Goal: Task Accomplishment & Management: Manage account settings

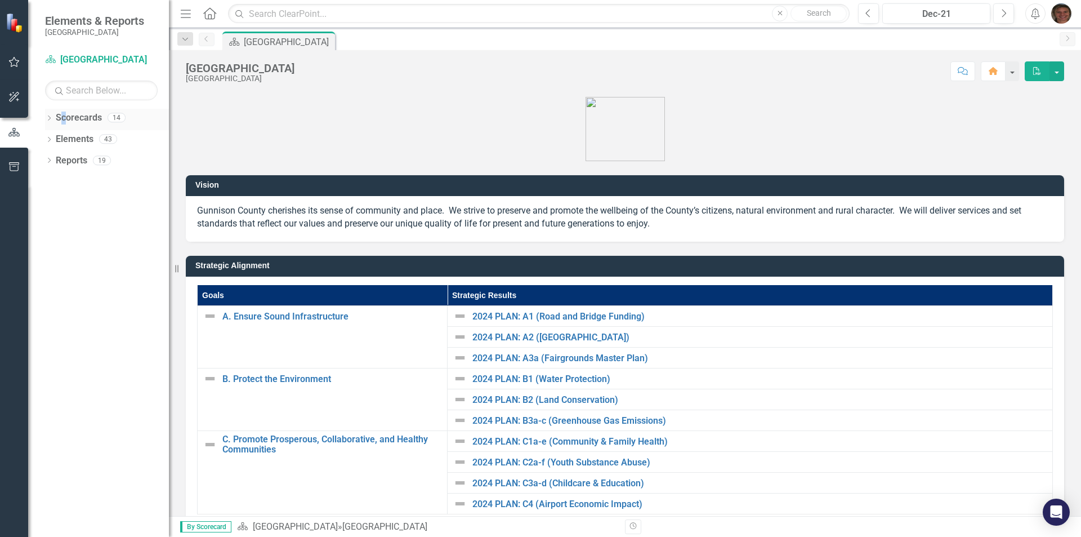
click at [64, 120] on link "Scorecards" at bounding box center [79, 117] width 46 height 13
click at [49, 119] on icon at bounding box center [49, 117] width 3 height 5
click at [56, 141] on icon "Dropdown" at bounding box center [55, 138] width 8 height 7
click at [66, 163] on icon "Dropdown" at bounding box center [66, 160] width 8 height 7
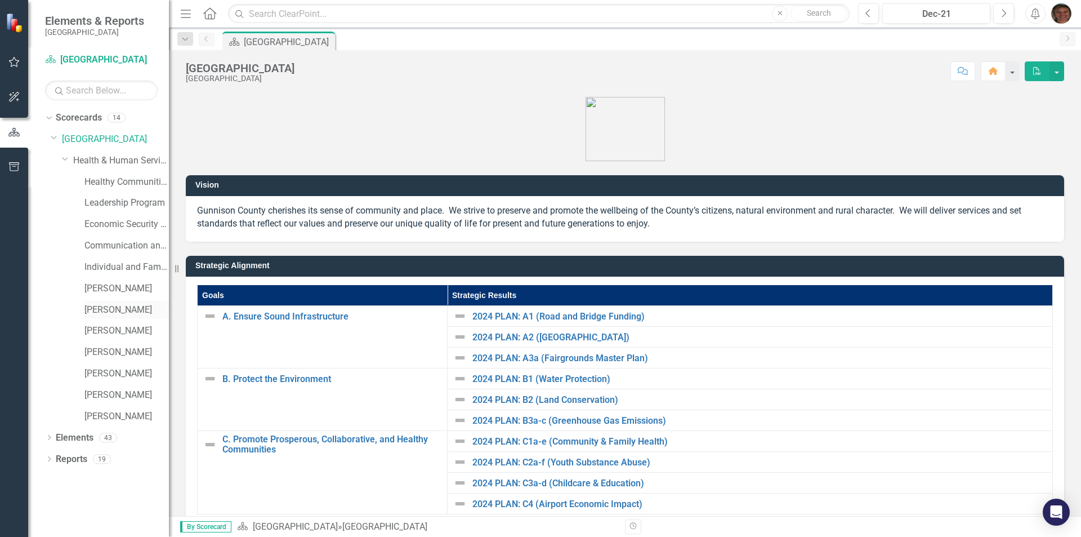
click at [106, 310] on link "[PERSON_NAME]" at bounding box center [126, 309] width 84 height 13
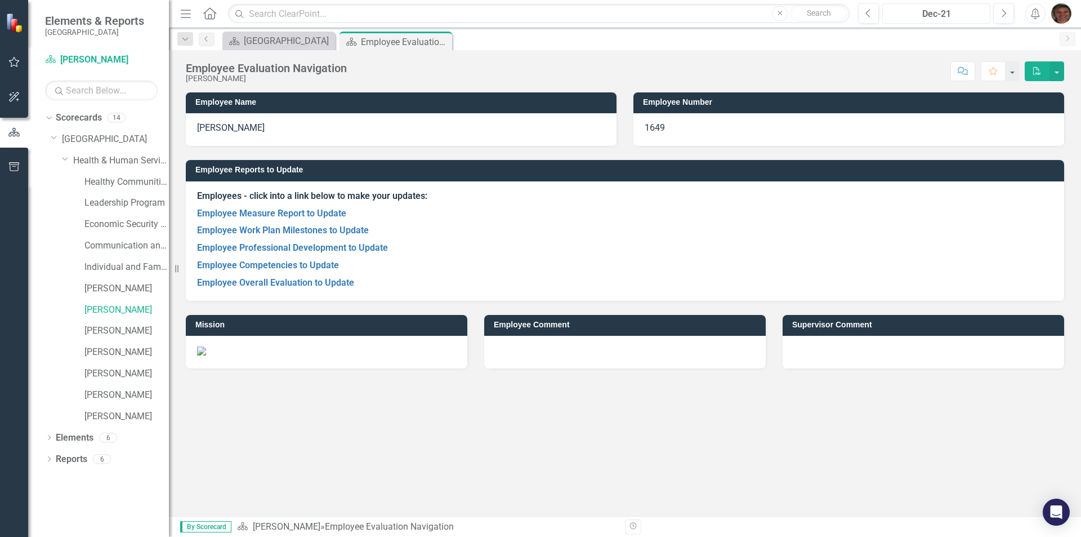
click at [935, 13] on div "Dec-21" at bounding box center [936, 14] width 100 height 14
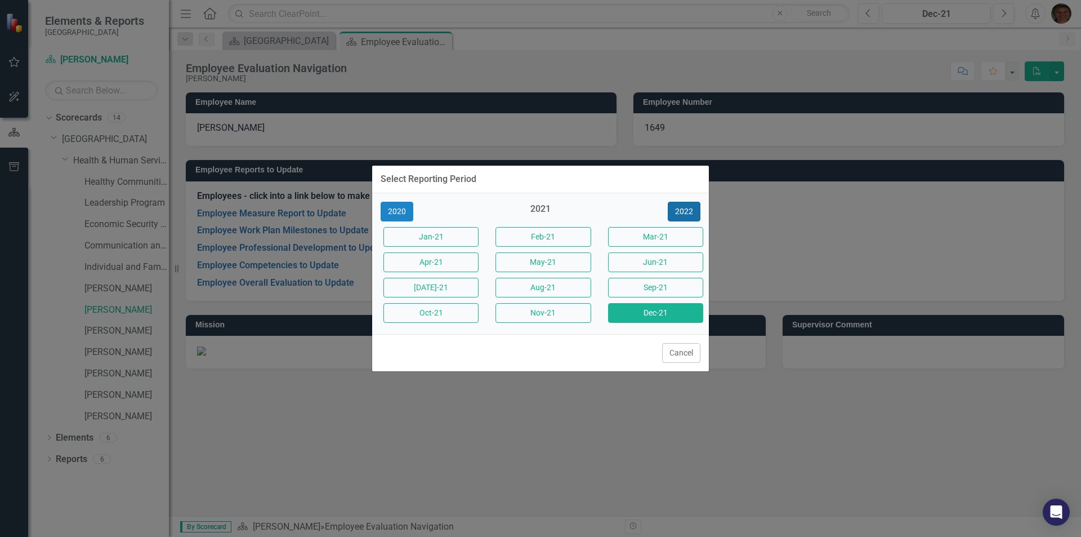
click at [693, 213] on button "2022" at bounding box center [684, 212] width 33 height 20
click at [694, 213] on button "2023" at bounding box center [684, 212] width 33 height 20
click at [695, 212] on button "2024" at bounding box center [684, 212] width 33 height 20
click at [691, 212] on button "2025" at bounding box center [684, 212] width 33 height 20
click at [658, 289] on button "Sep-25" at bounding box center [655, 288] width 95 height 20
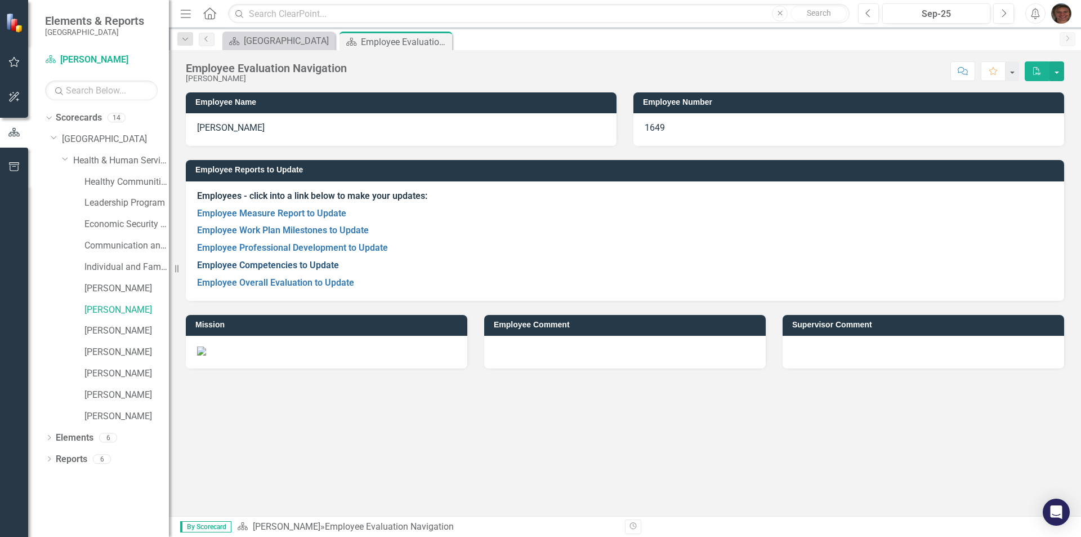
click at [247, 265] on link "Employee Competencies to Update" at bounding box center [268, 265] width 142 height 11
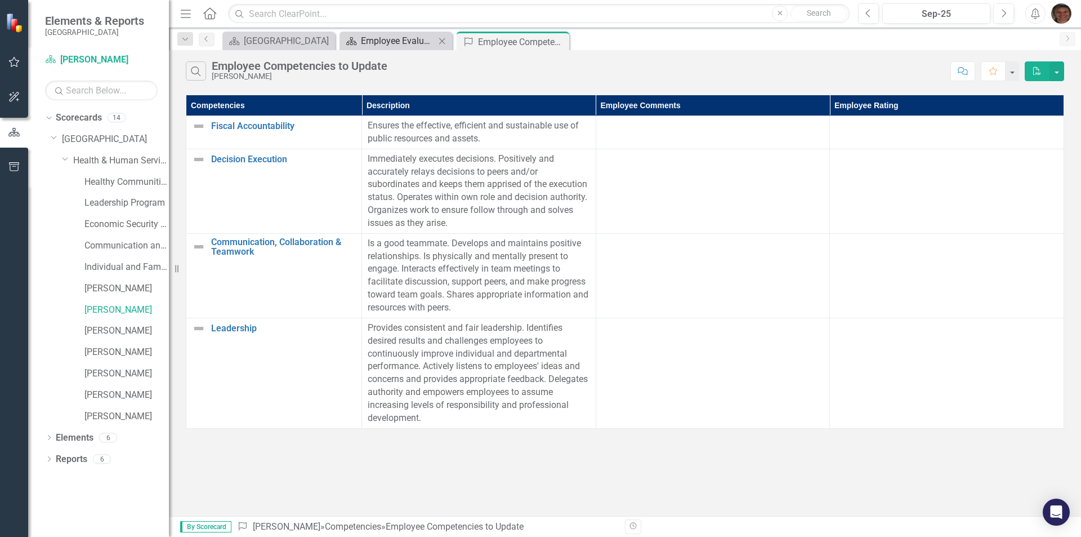
click at [409, 37] on div "Employee Evaluation Navigation" at bounding box center [398, 41] width 74 height 14
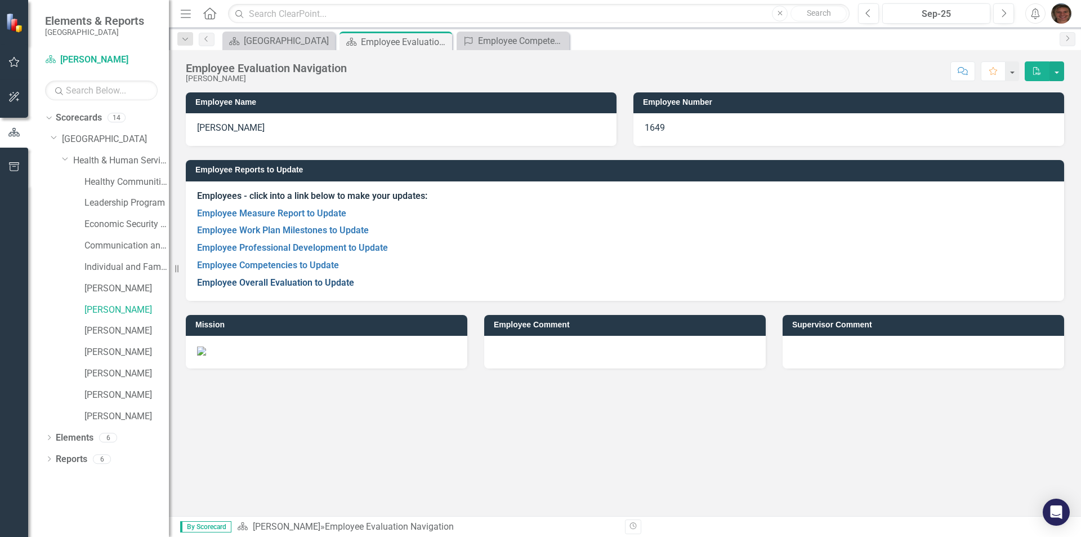
click at [271, 280] on link "Employee Overall Evaluation to Update" at bounding box center [275, 282] width 157 height 11
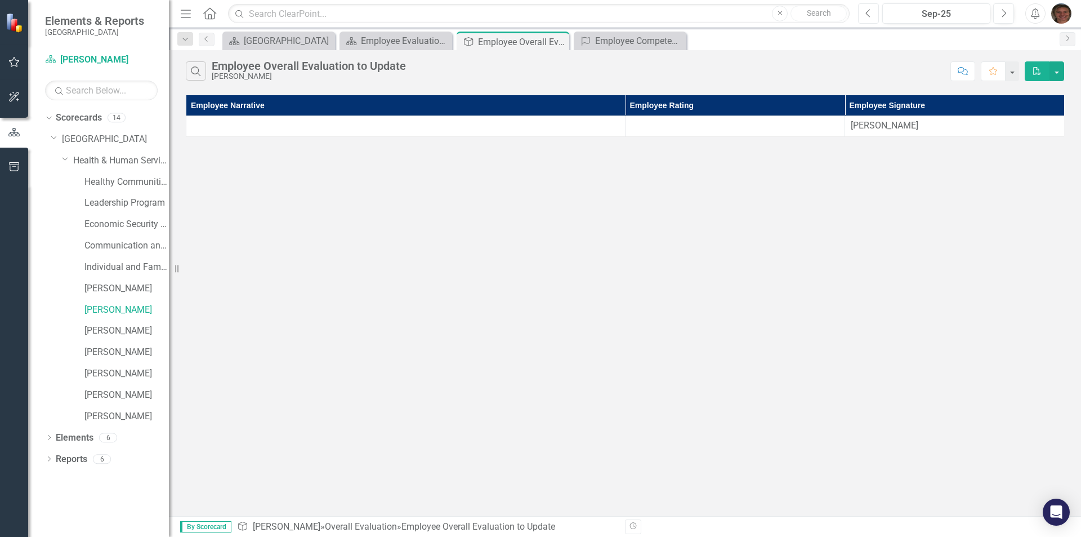
click at [870, 11] on icon "Previous" at bounding box center [868, 13] width 6 height 10
click at [403, 38] on div "Employee Evaluation Navigation" at bounding box center [398, 41] width 74 height 14
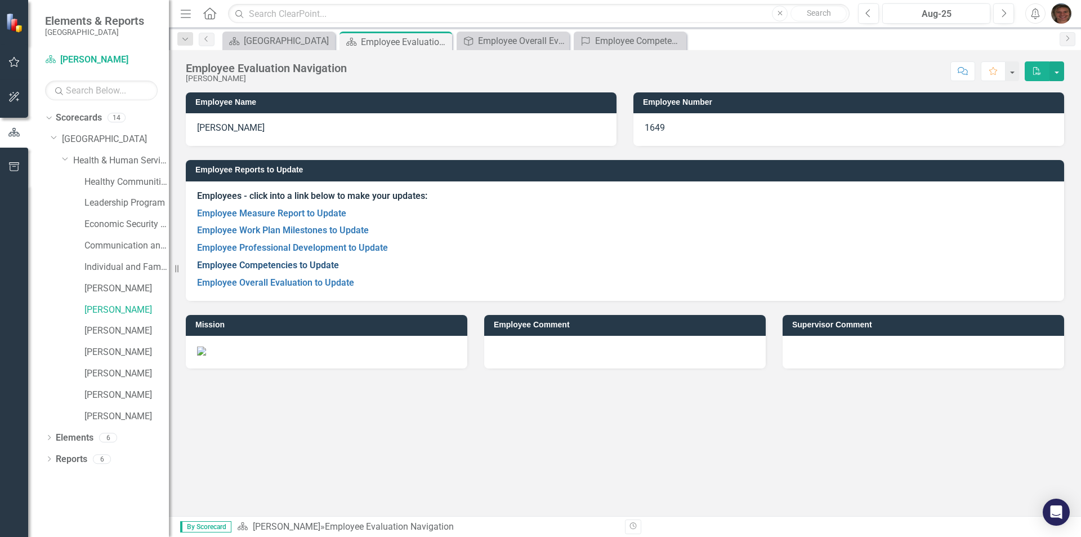
click at [250, 266] on link "Employee Competencies to Update" at bounding box center [268, 265] width 142 height 11
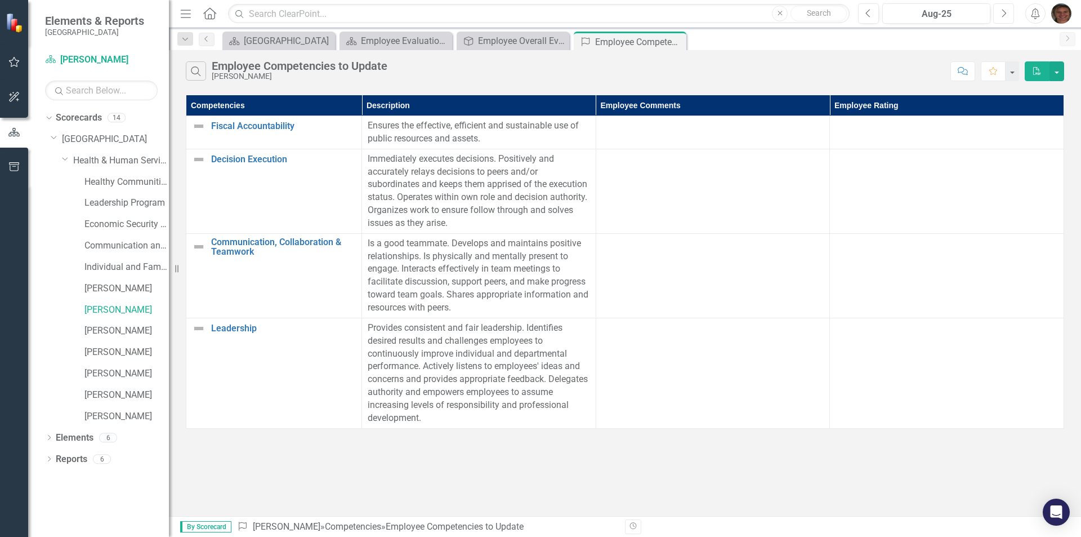
click at [1004, 15] on icon "Next" at bounding box center [1004, 13] width 6 height 10
click at [492, 47] on div "Employee Overall Evaluation to Update" at bounding box center [515, 41] width 74 height 14
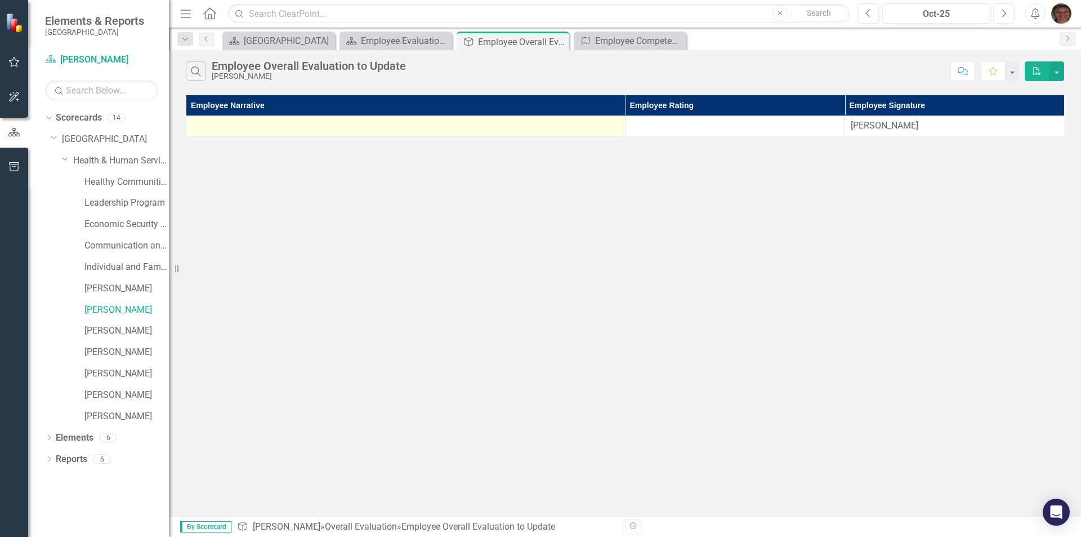
click at [504, 116] on td at bounding box center [405, 126] width 439 height 21
click at [492, 124] on div at bounding box center [405, 126] width 427 height 14
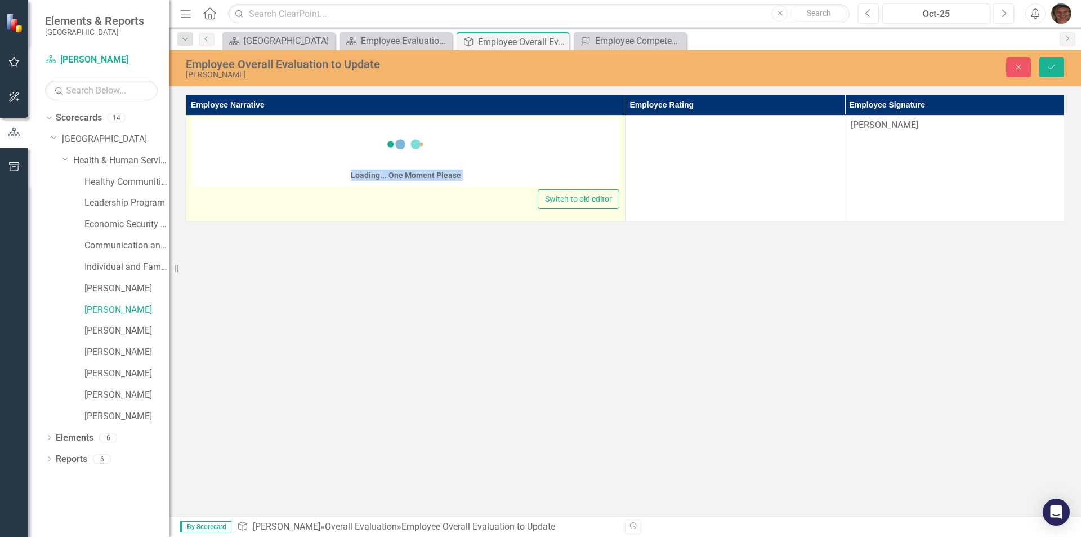
click at [492, 124] on div "Loading... One Moment Please" at bounding box center [405, 154] width 427 height 65
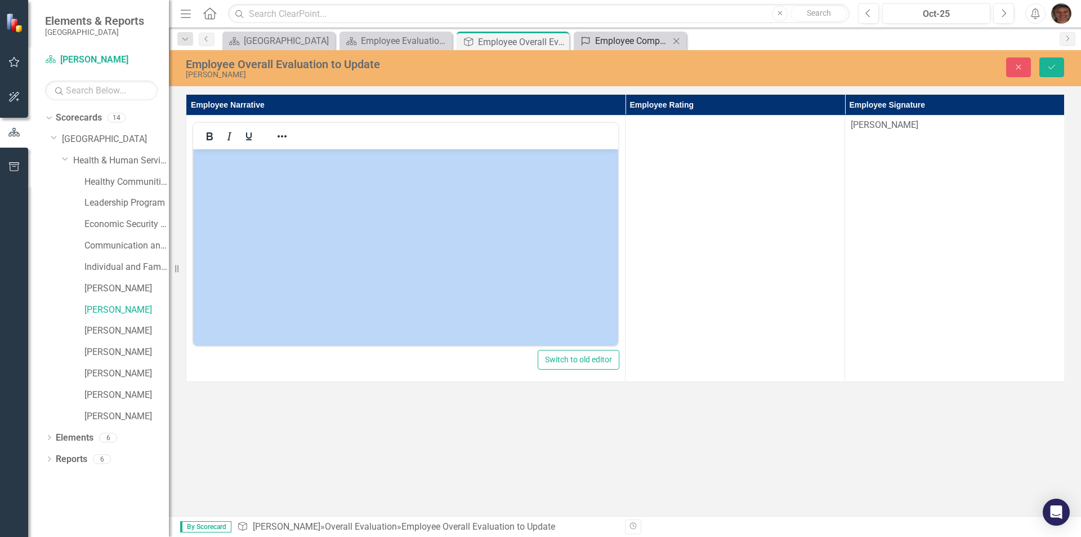
click at [624, 44] on div "Employee Competencies to Update" at bounding box center [632, 41] width 74 height 14
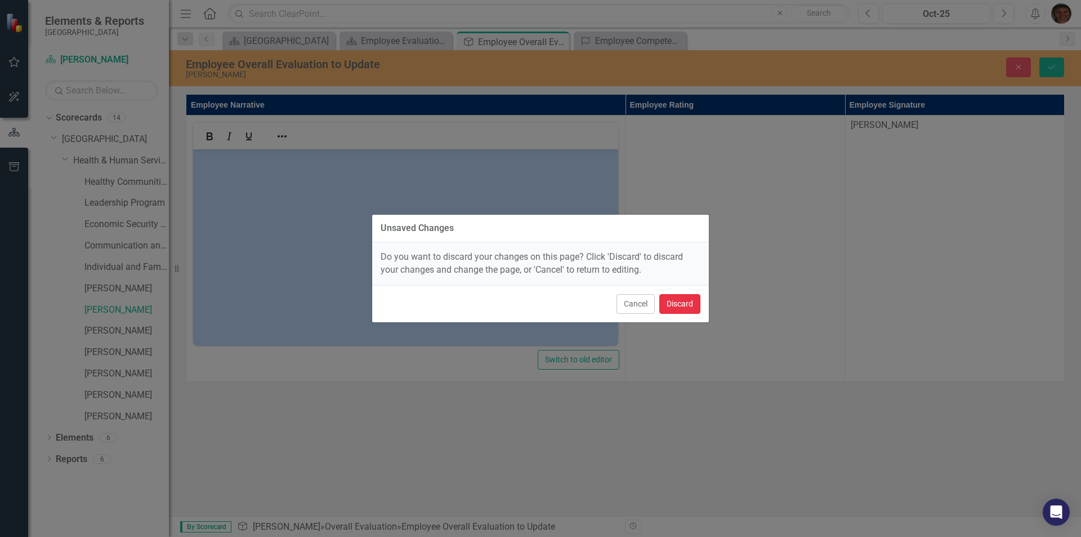
click at [685, 302] on button "Discard" at bounding box center [679, 304] width 41 height 20
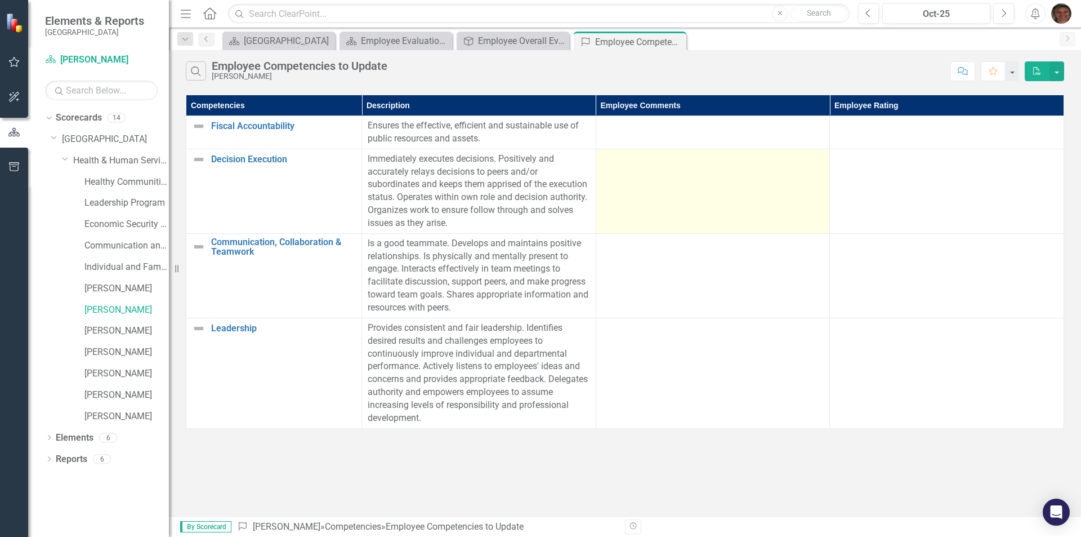
click at [665, 189] on td at bounding box center [713, 191] width 234 height 84
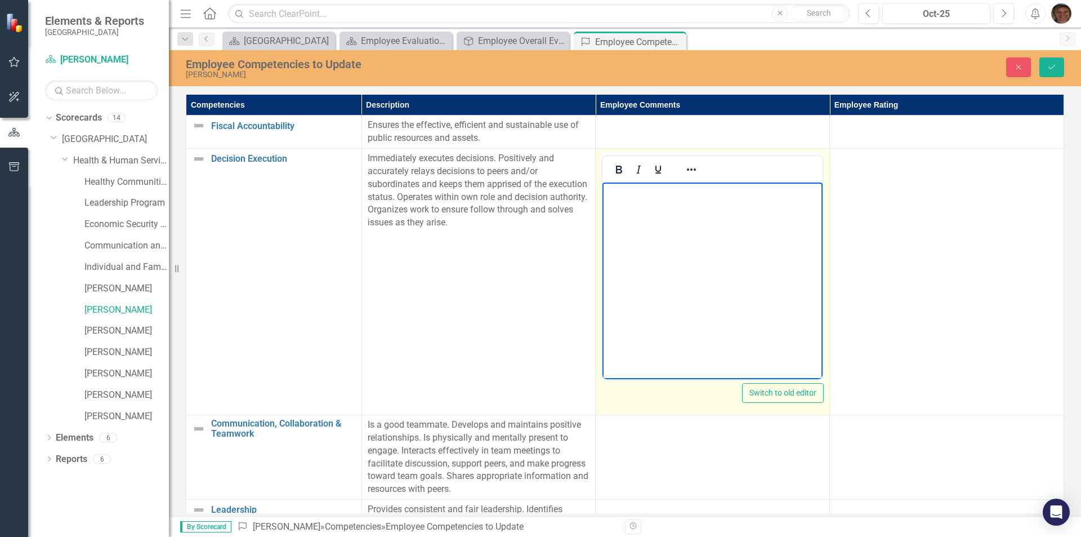
click at [666, 204] on body "Rich Text Area. Press ALT-0 for help." at bounding box center [712, 266] width 220 height 169
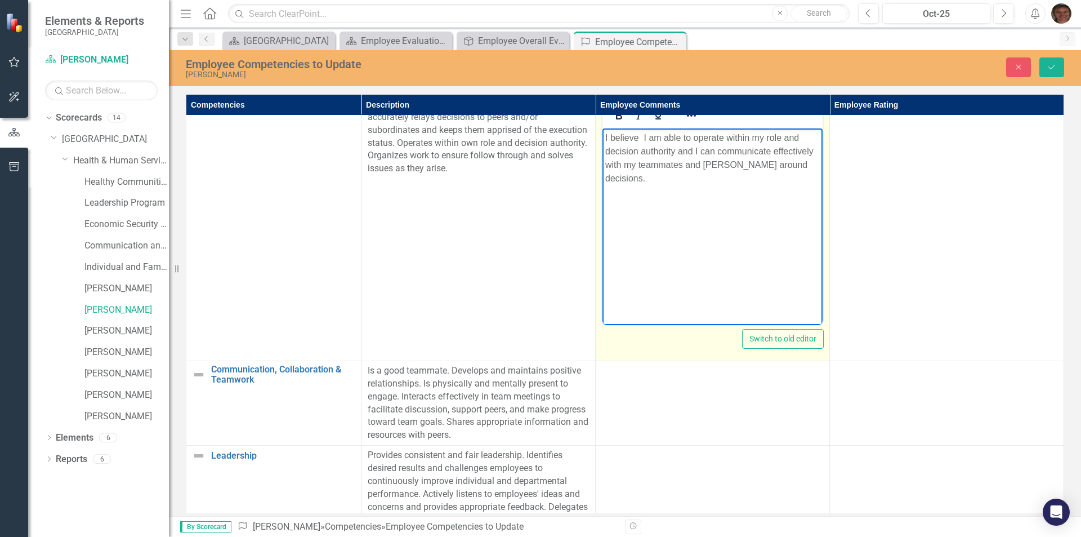
scroll to position [105, 0]
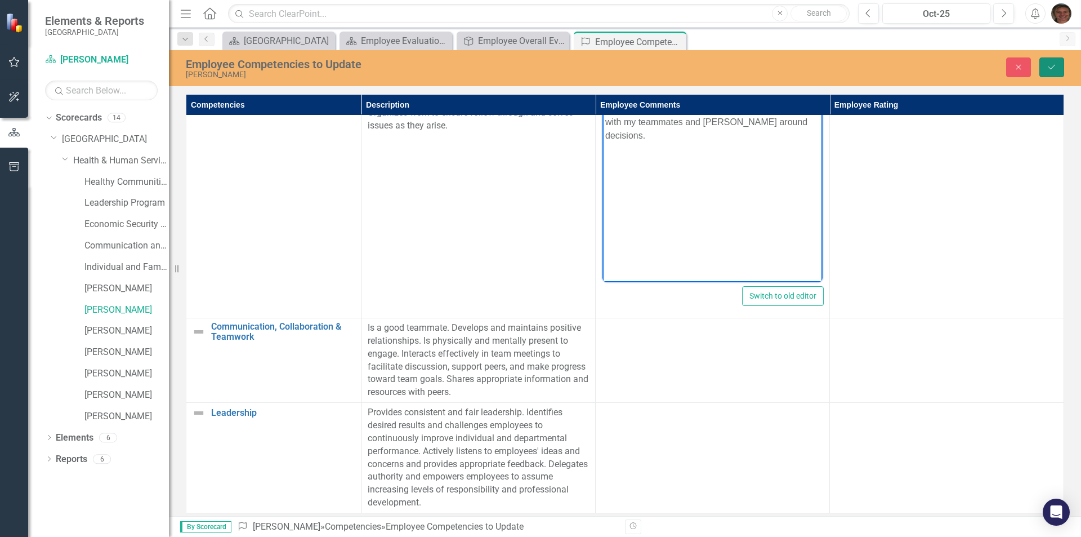
click at [1051, 68] on icon "Save" at bounding box center [1052, 67] width 10 height 8
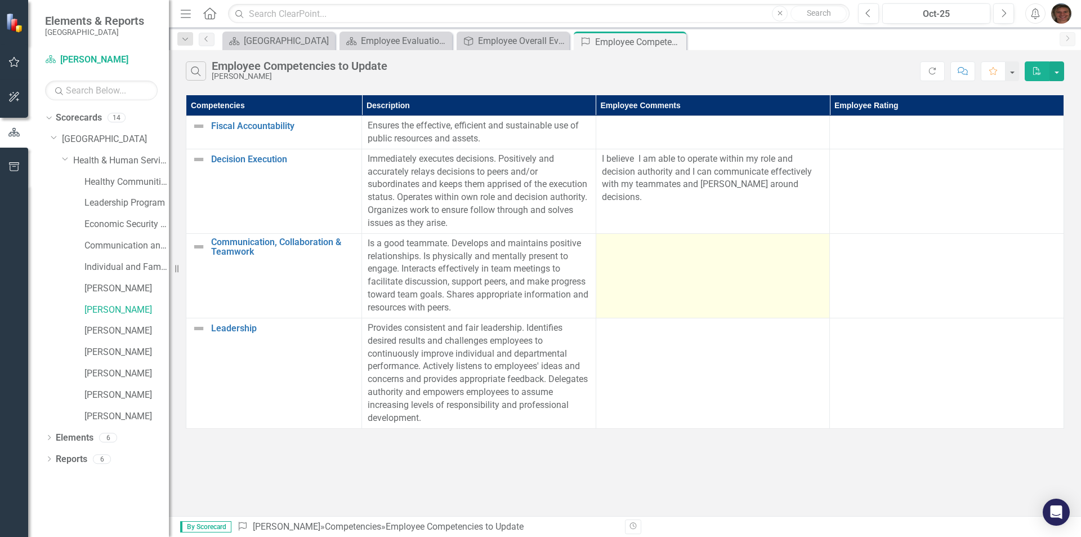
click at [672, 270] on td at bounding box center [713, 275] width 234 height 84
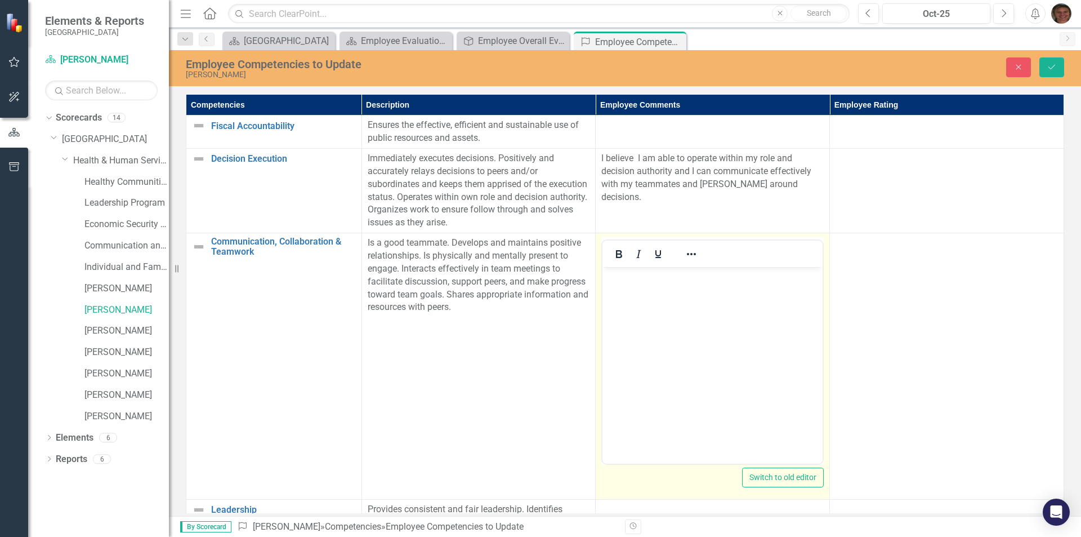
scroll to position [0, 0]
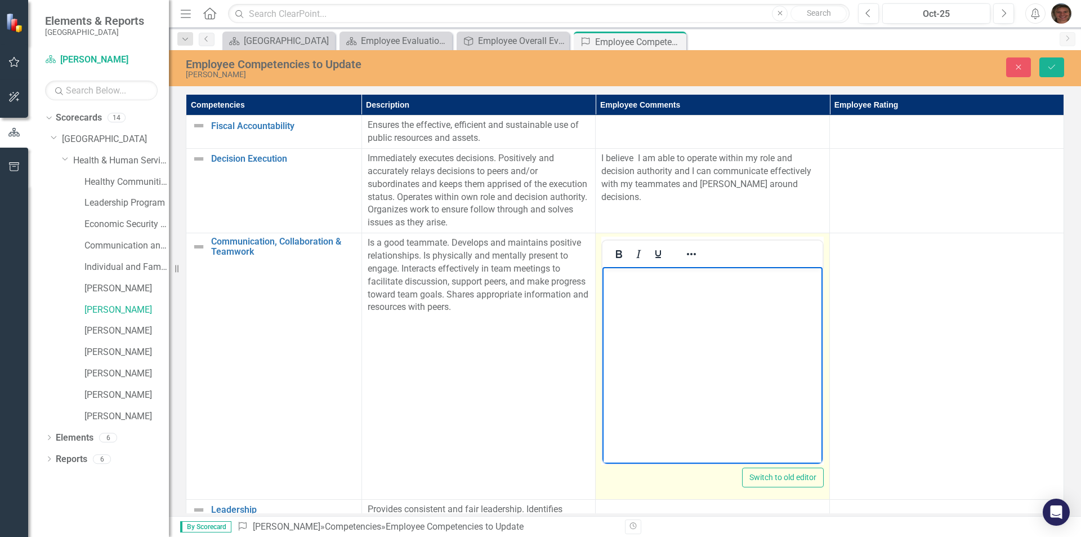
click at [676, 288] on body "Rich Text Area. Press ALT-0 for help." at bounding box center [712, 351] width 220 height 169
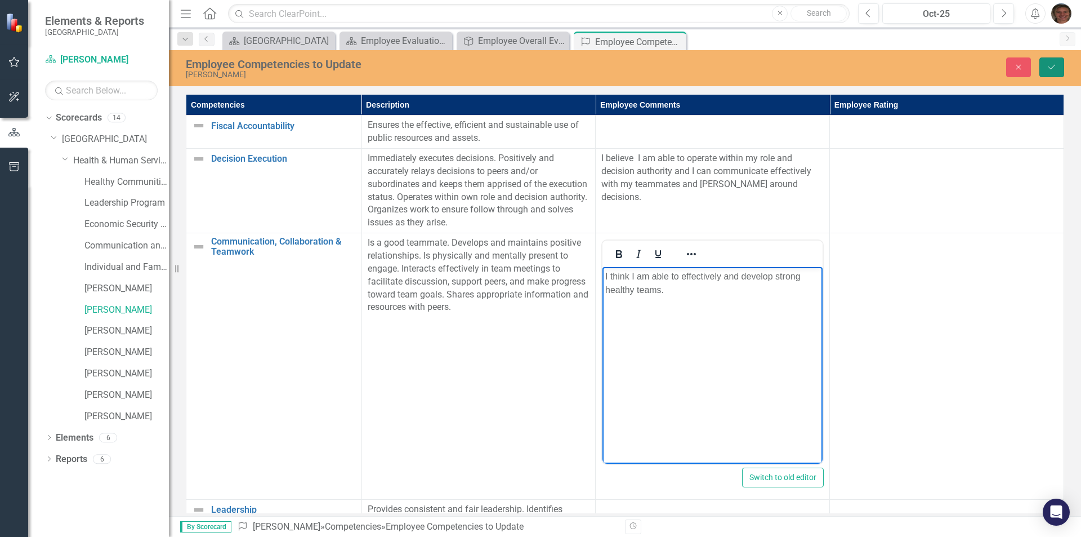
click at [1050, 69] on icon "Save" at bounding box center [1052, 67] width 10 height 8
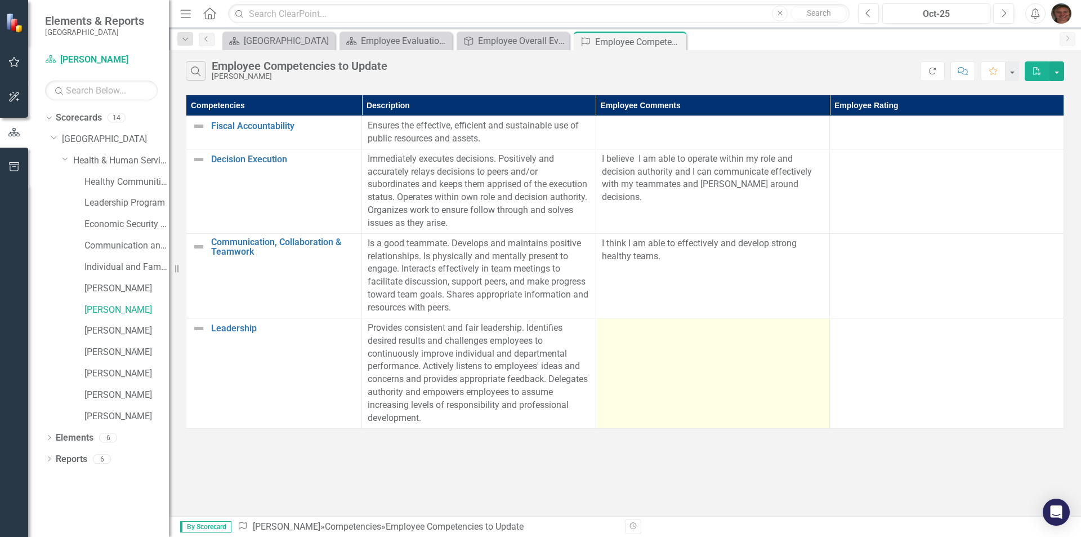
click at [653, 372] on td at bounding box center [713, 373] width 234 height 110
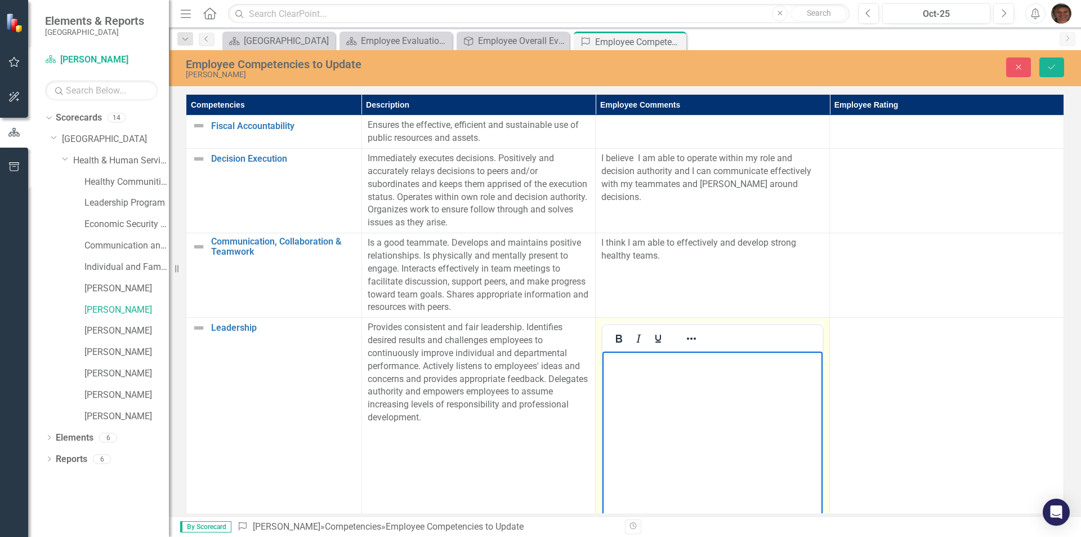
click at [618, 379] on body "Rich Text Area. Press ALT-0 for help." at bounding box center [712, 435] width 220 height 169
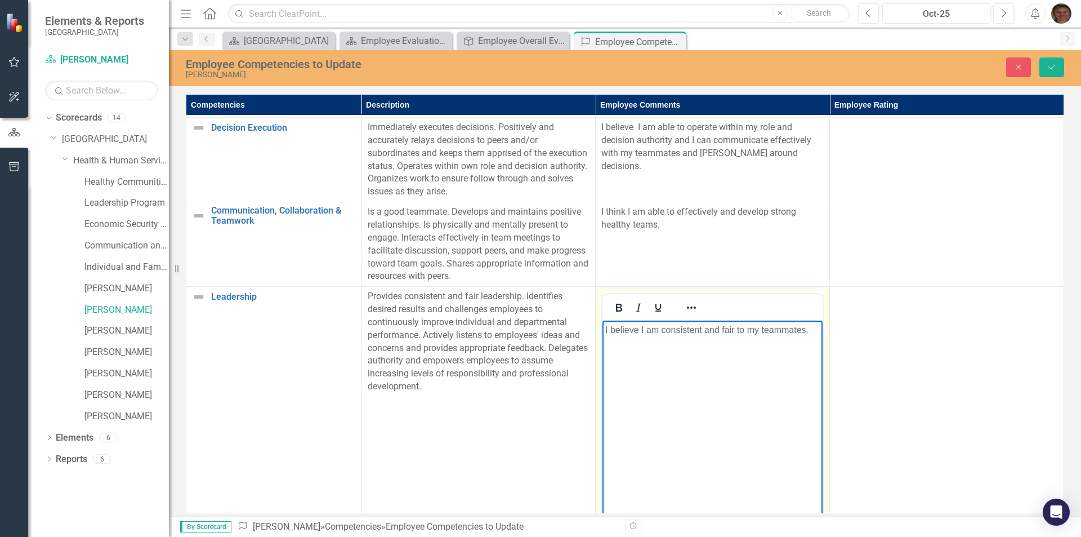
scroll to position [79, 0]
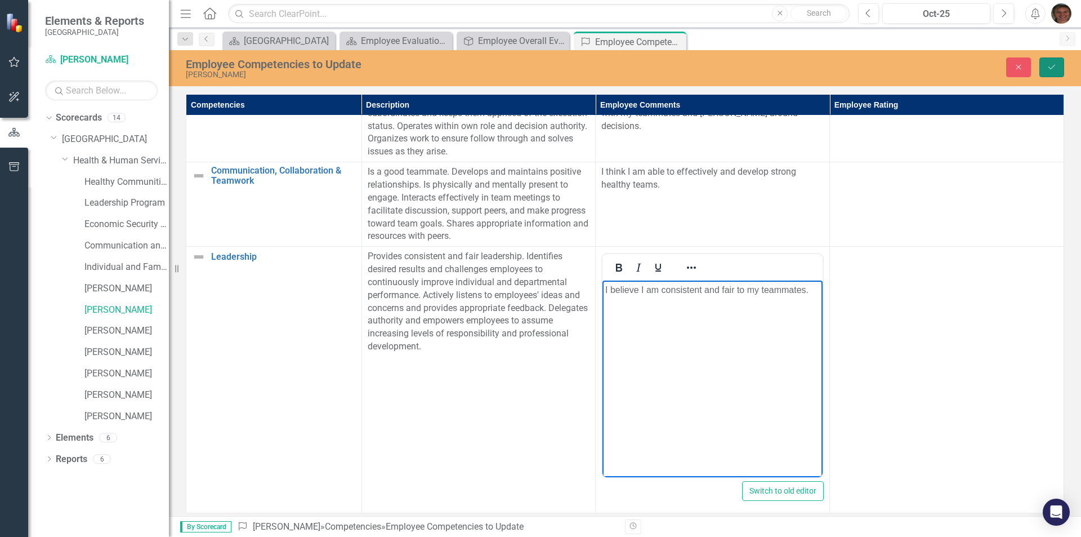
click at [1057, 64] on button "Save" at bounding box center [1051, 67] width 25 height 20
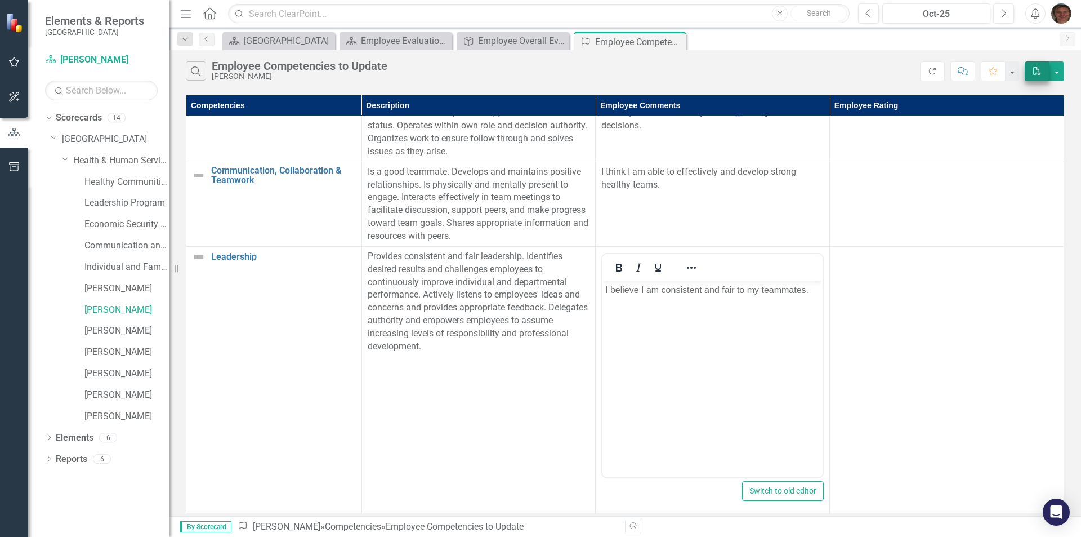
scroll to position [0, 0]
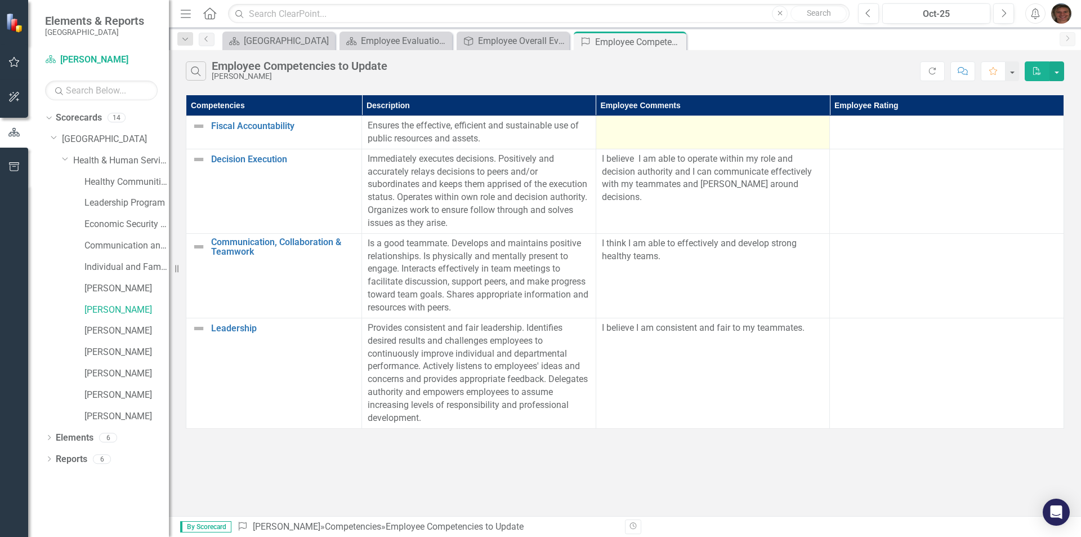
click at [628, 132] on div at bounding box center [713, 126] width 222 height 14
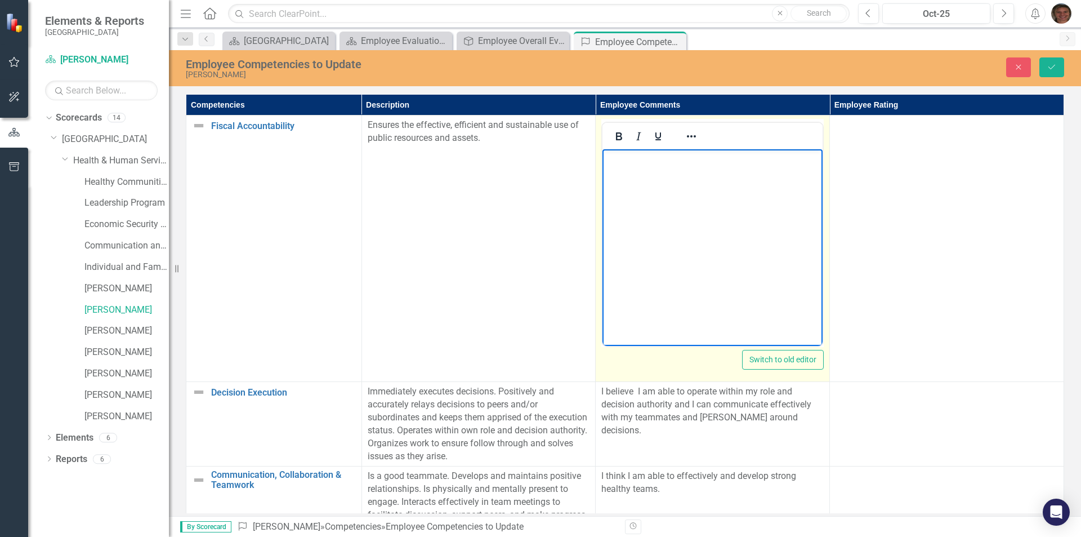
click at [632, 181] on body "Rich Text Area. Press ALT-0 for help." at bounding box center [712, 233] width 220 height 169
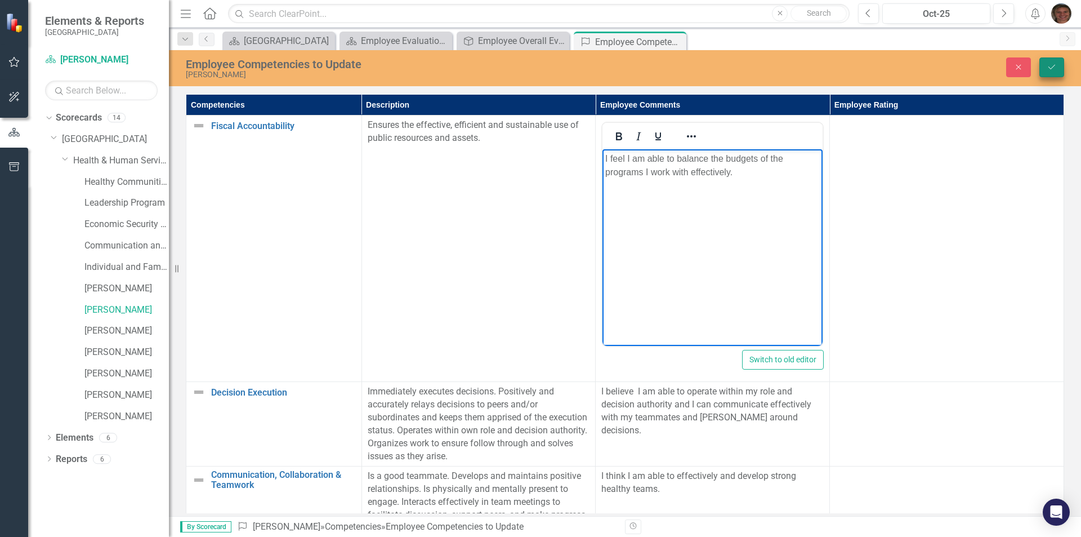
drag, startPoint x: 1055, startPoint y: 56, endPoint x: 1053, endPoint y: 65, distance: 9.8
click at [1055, 61] on div "Employee Competencies to Update [PERSON_NAME] Close Save" at bounding box center [625, 67] width 912 height 23
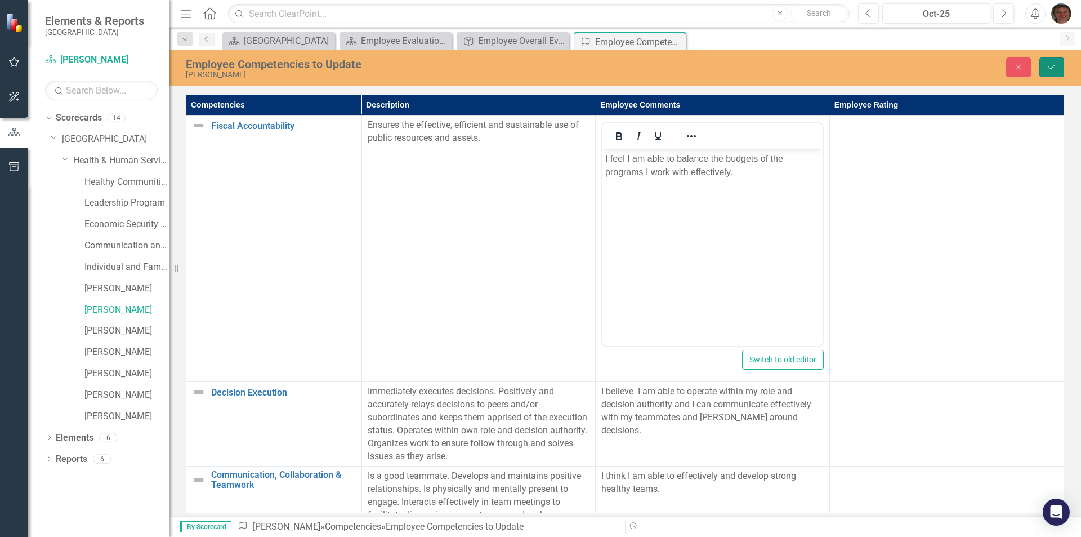
click at [1052, 66] on icon "Save" at bounding box center [1052, 67] width 10 height 8
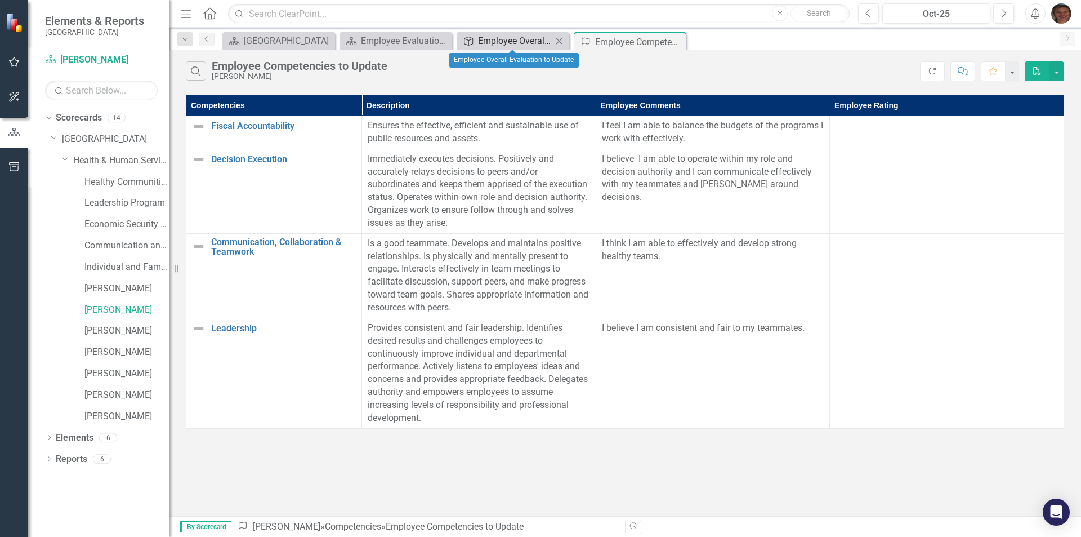
click at [519, 44] on div "Employee Overall Evaluation to Update" at bounding box center [515, 41] width 74 height 14
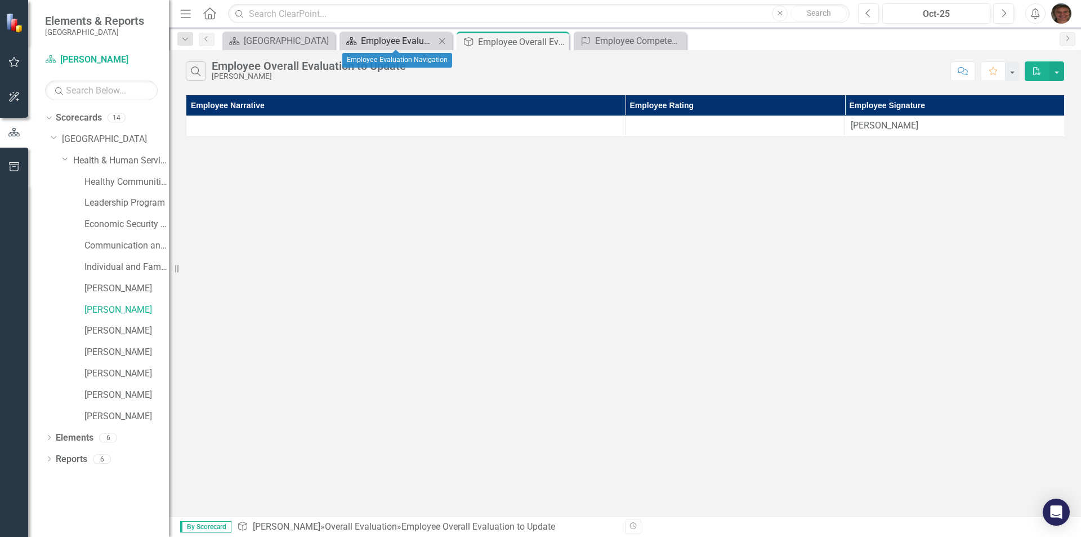
click at [403, 42] on div "Employee Evaluation Navigation" at bounding box center [398, 41] width 74 height 14
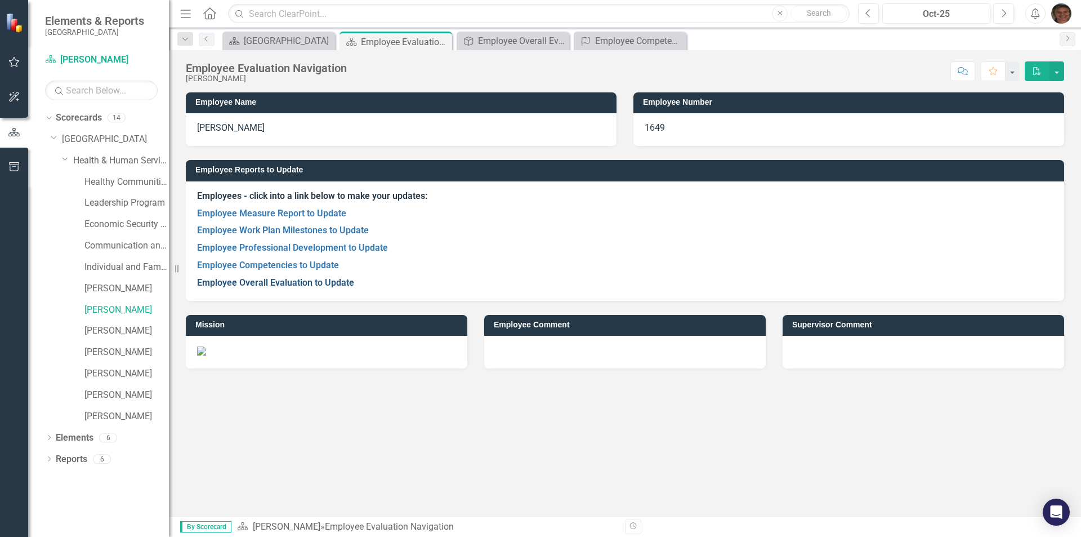
click at [277, 283] on link "Employee Overall Evaluation to Update" at bounding box center [275, 282] width 157 height 11
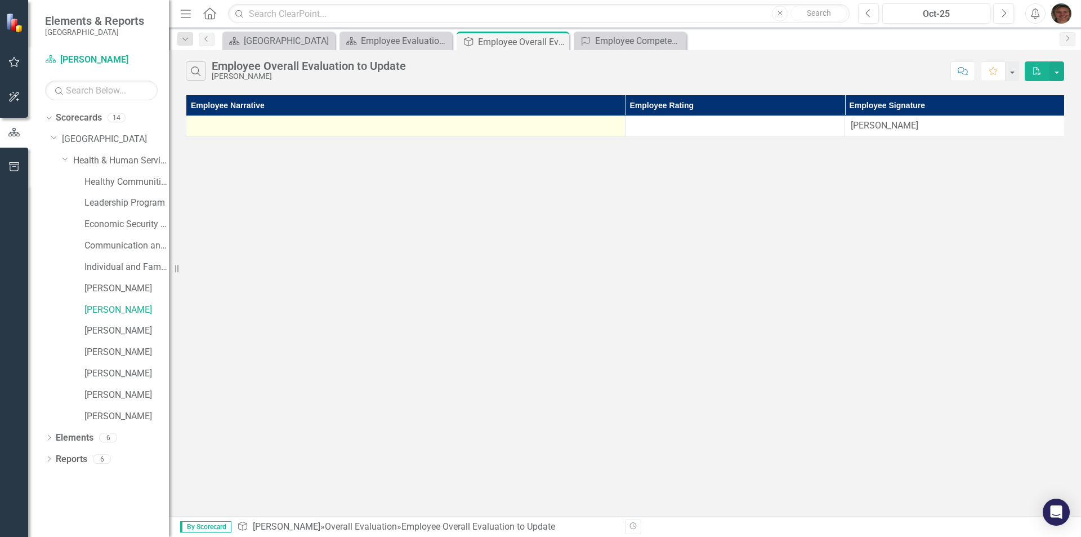
click at [387, 128] on div at bounding box center [405, 126] width 427 height 14
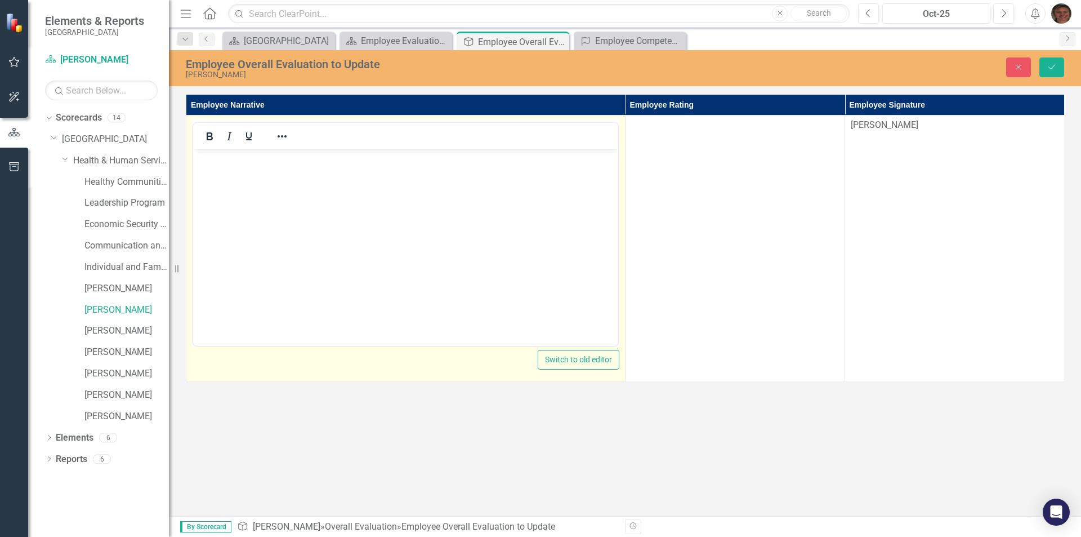
click at [274, 172] on body "Rich Text Area. Press ALT-0 for help." at bounding box center [405, 233] width 425 height 169
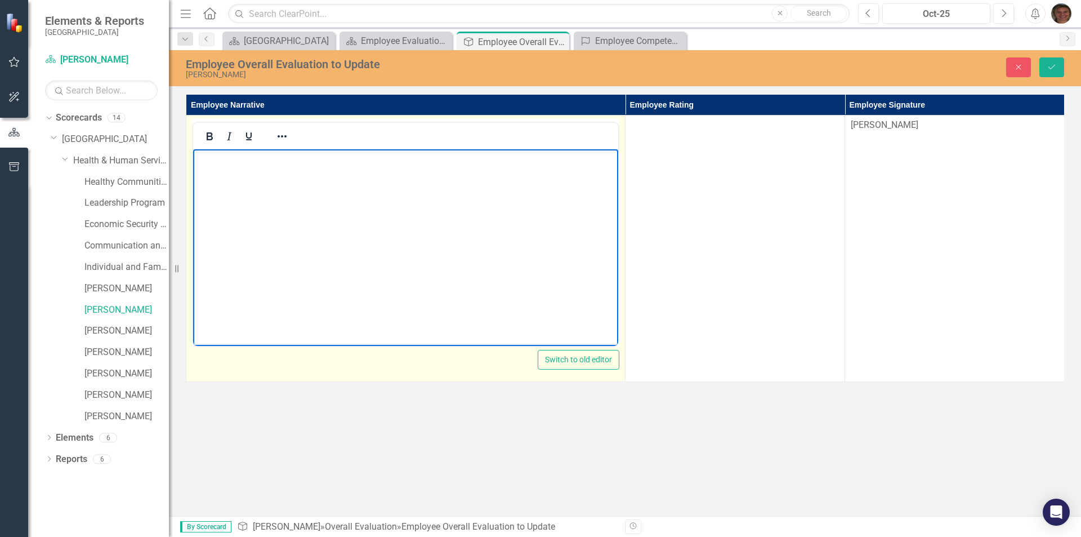
click at [274, 172] on body "Rich Text Area. Press ALT-0 for help." at bounding box center [405, 233] width 425 height 169
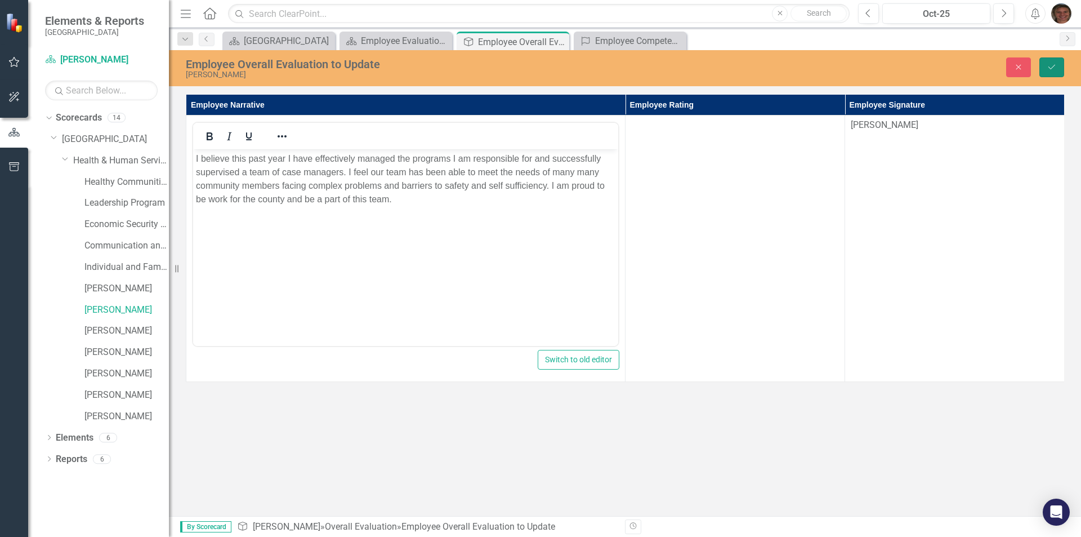
click at [1051, 70] on icon "Save" at bounding box center [1052, 67] width 10 height 8
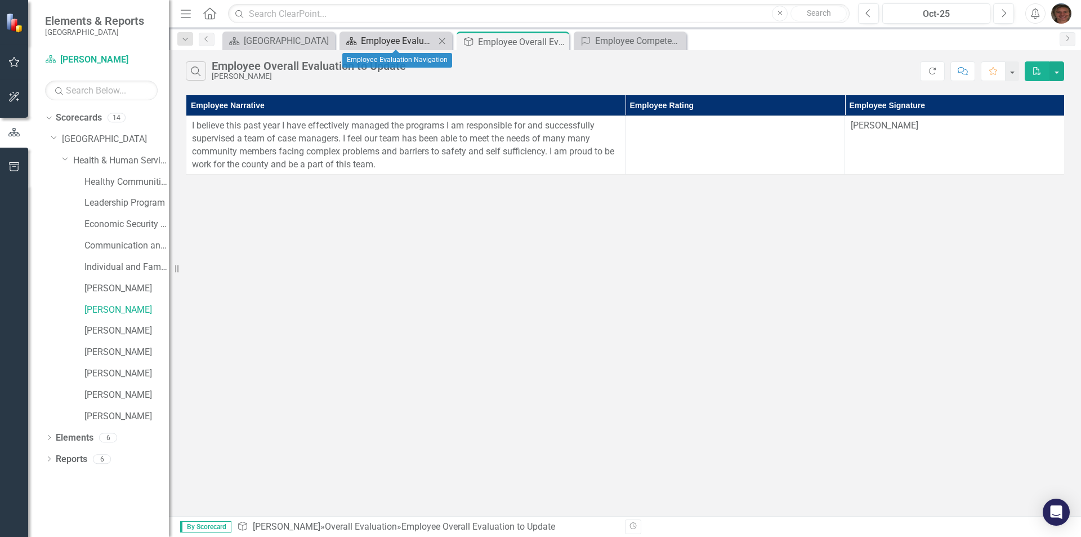
click at [387, 41] on div "Employee Evaluation Navigation" at bounding box center [398, 41] width 74 height 14
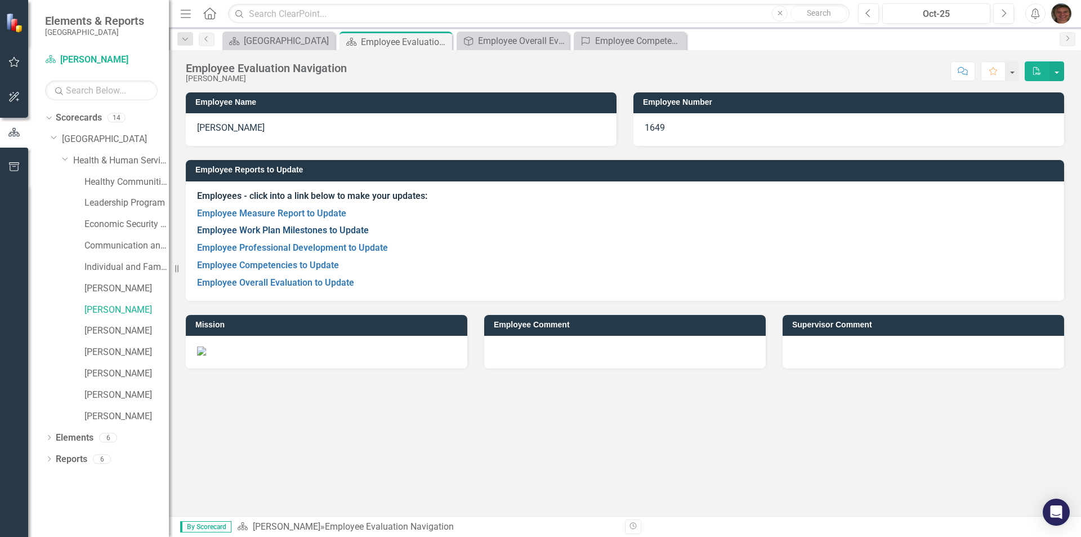
click at [276, 231] on link "Employee Work Plan Milestones to Update" at bounding box center [283, 230] width 172 height 11
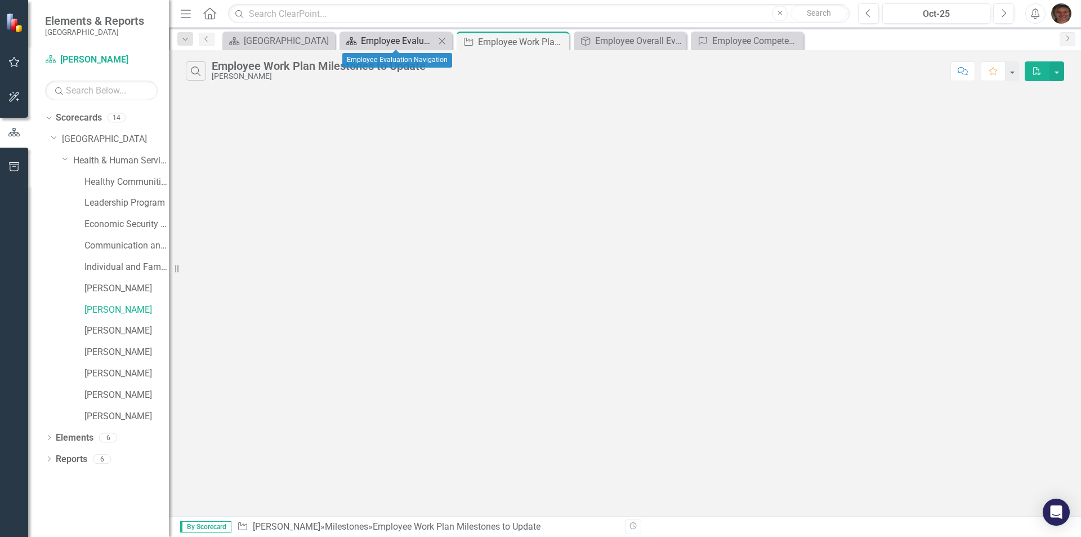
click at [383, 42] on div "Employee Evaluation Navigation" at bounding box center [398, 41] width 74 height 14
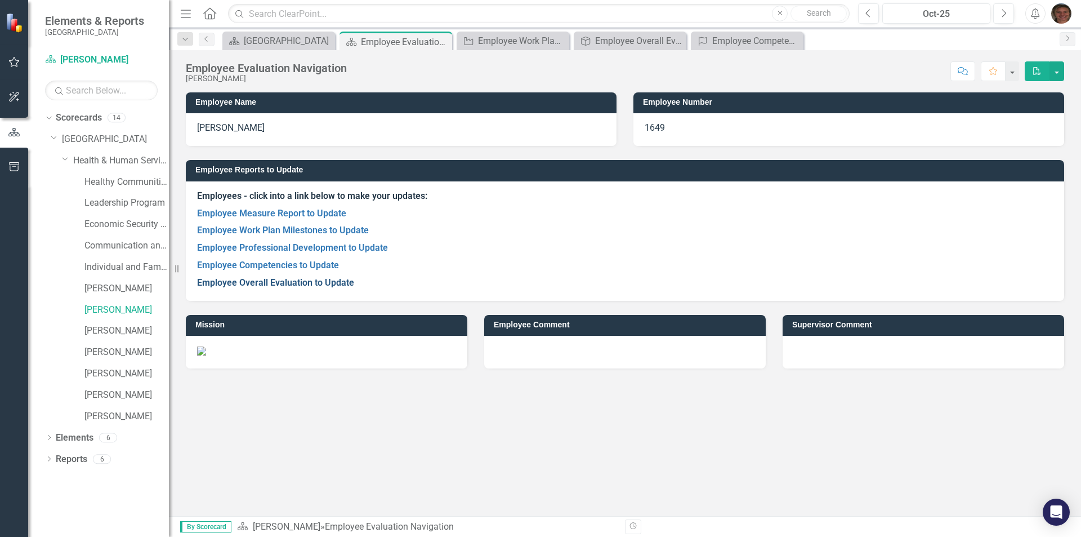
click at [284, 283] on link "Employee Overall Evaluation to Update" at bounding box center [275, 282] width 157 height 11
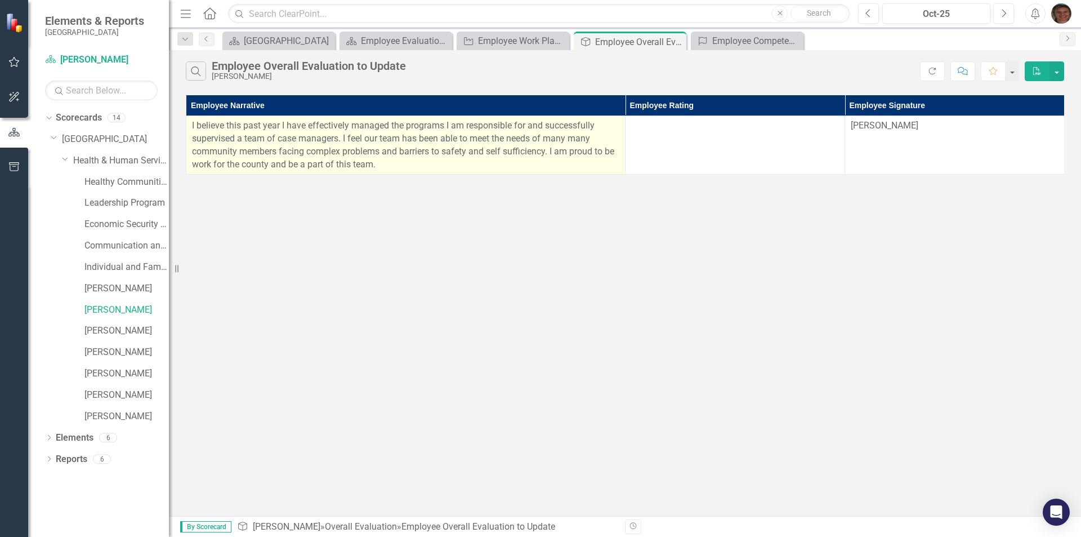
click at [381, 167] on p "I believe this past year I have effectively managed the programs I am responsib…" at bounding box center [405, 144] width 427 height 51
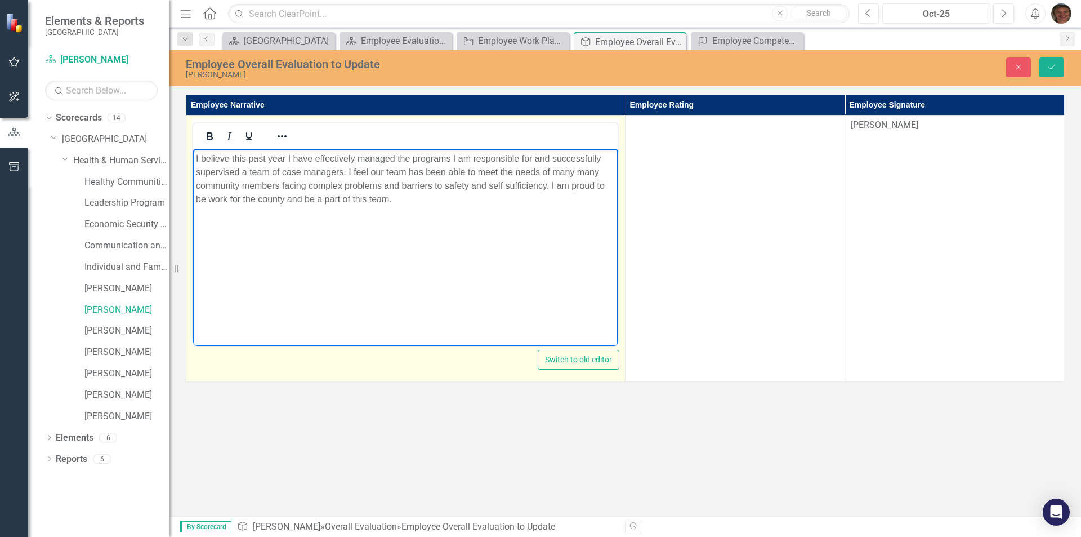
click at [398, 202] on p "I believe this past year I have effectively managed the programs I am responsib…" at bounding box center [405, 179] width 419 height 54
click at [550, 184] on p "I believe this past year I have effectively managed the programs I am responsib…" at bounding box center [405, 179] width 419 height 54
click at [301, 212] on p "I believe this past year I have effectively managed the programs I am responsib…" at bounding box center [405, 186] width 419 height 68
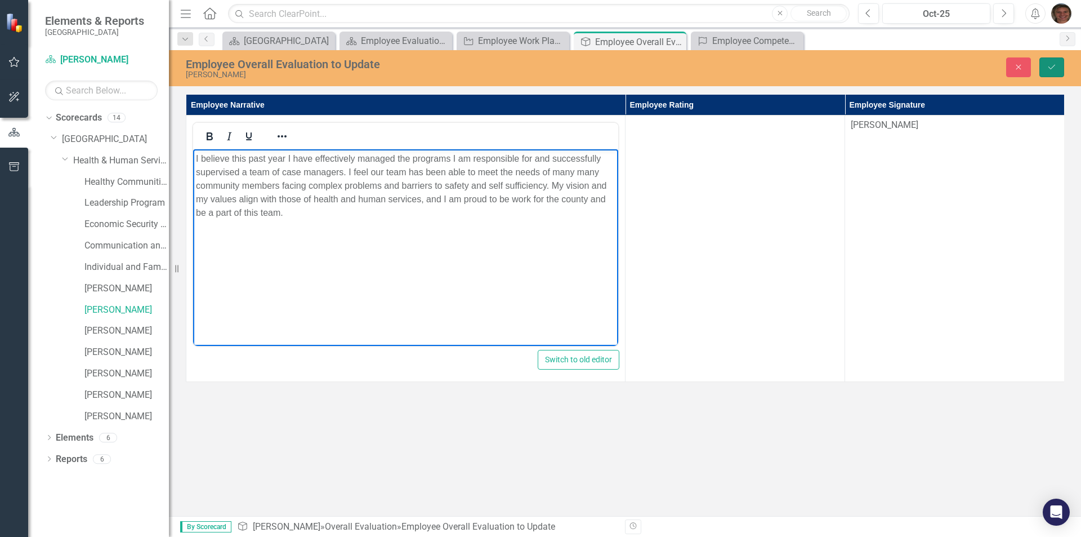
click at [1049, 69] on icon "Save" at bounding box center [1052, 67] width 10 height 8
